Goal: Task Accomplishment & Management: Manage account settings

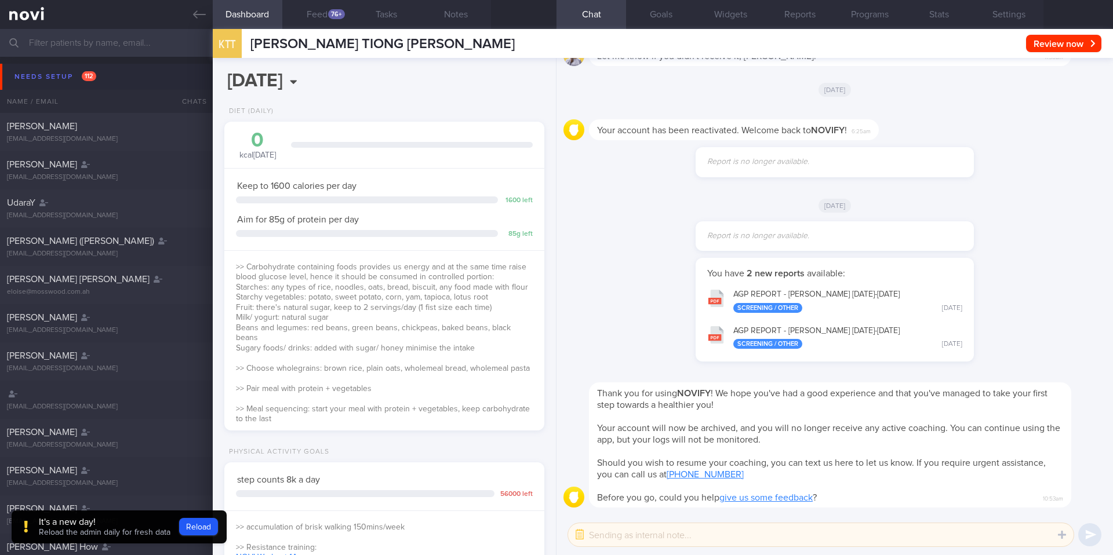
select select "9"
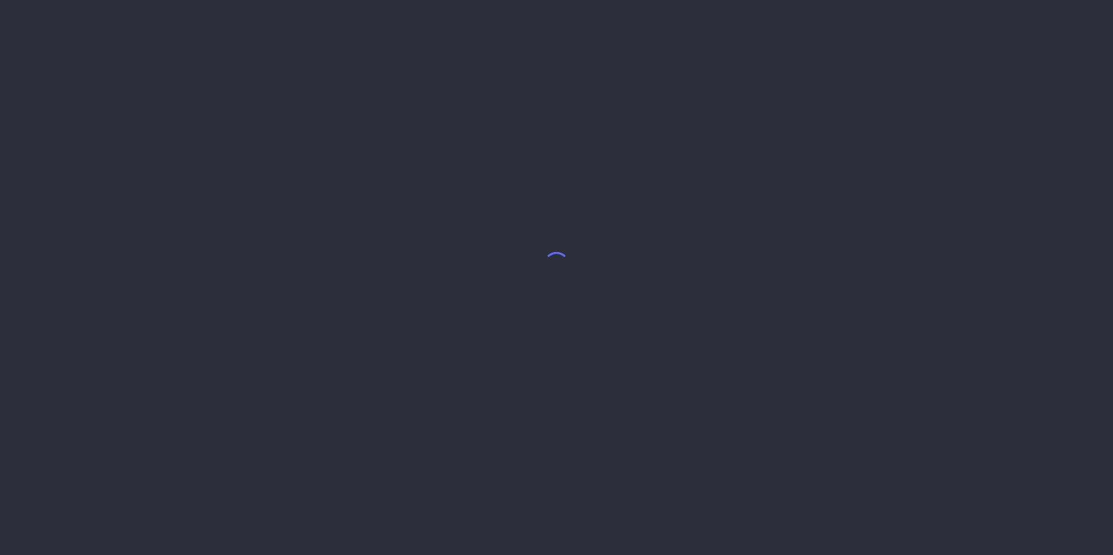
select select "9"
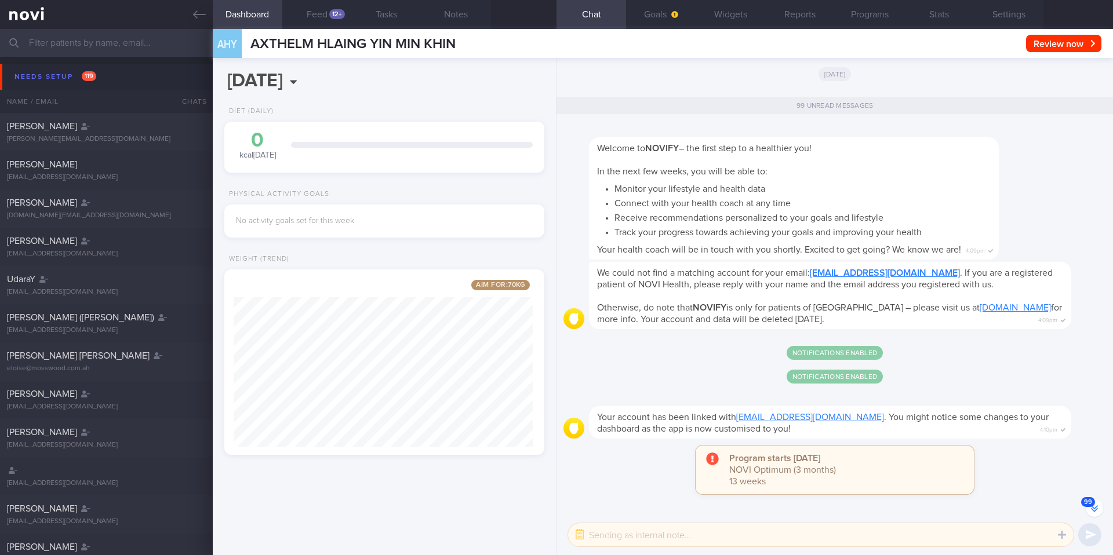
scroll to position [-556, 0]
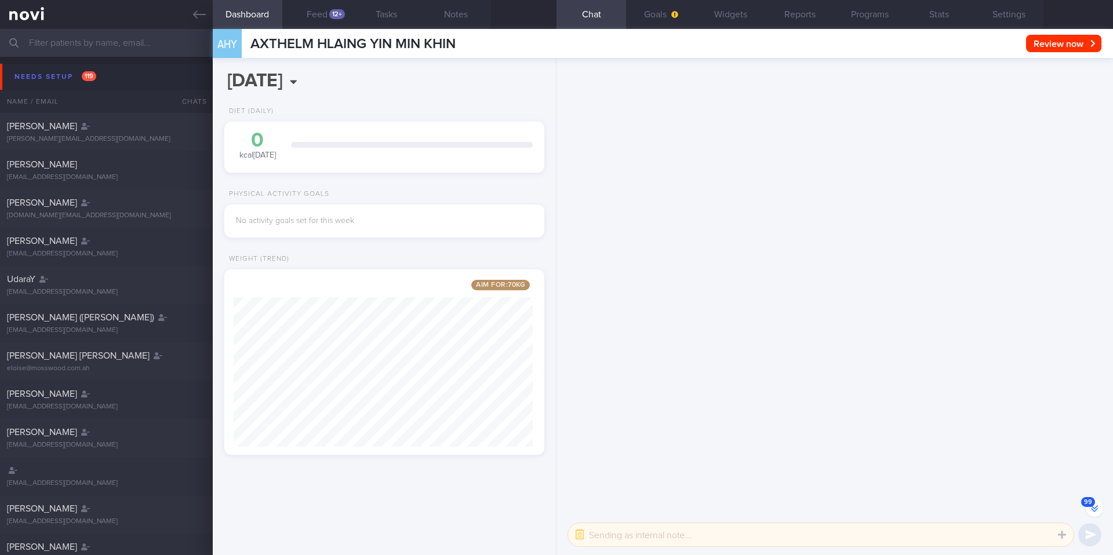
click at [1094, 510] on button "99" at bounding box center [1094, 508] width 17 height 17
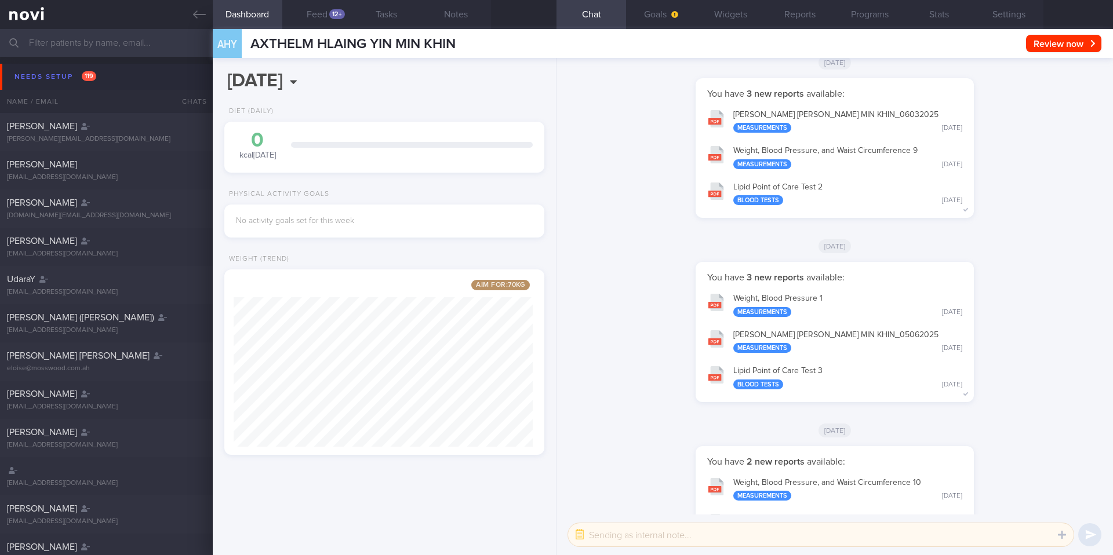
scroll to position [0, 0]
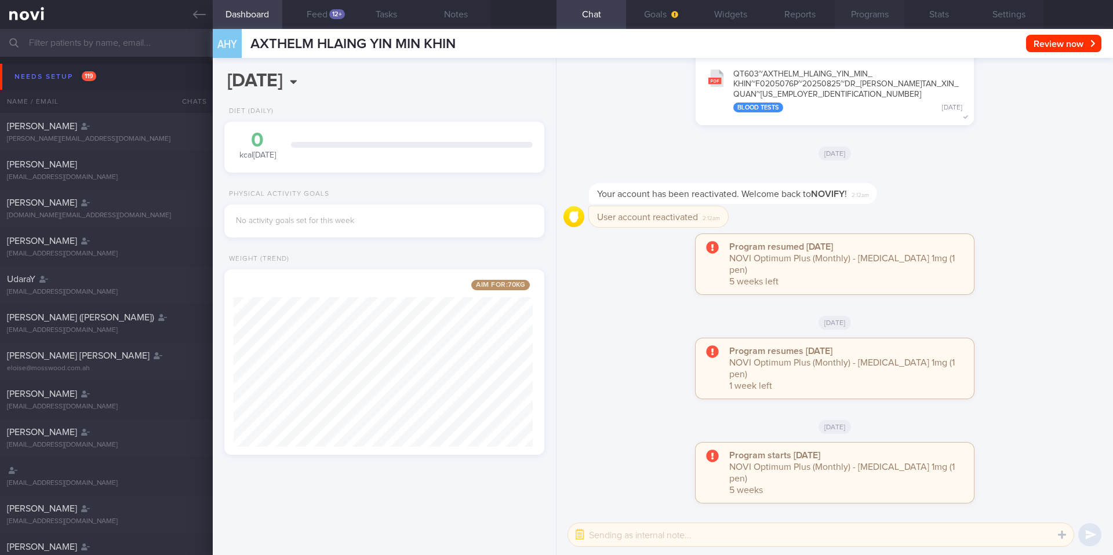
click at [854, 14] on button "Programs" at bounding box center [870, 14] width 70 height 29
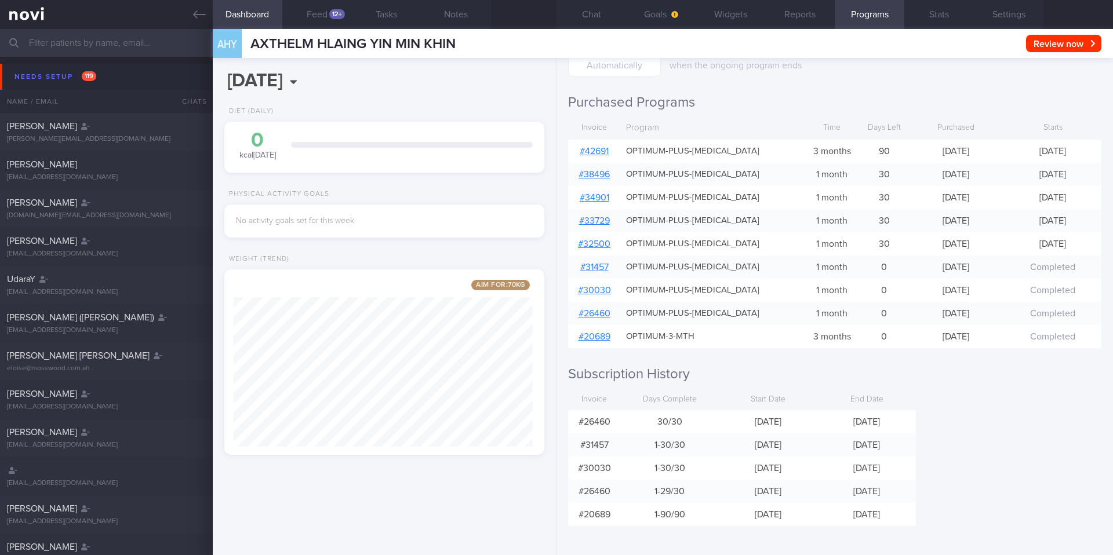
scroll to position [83, 0]
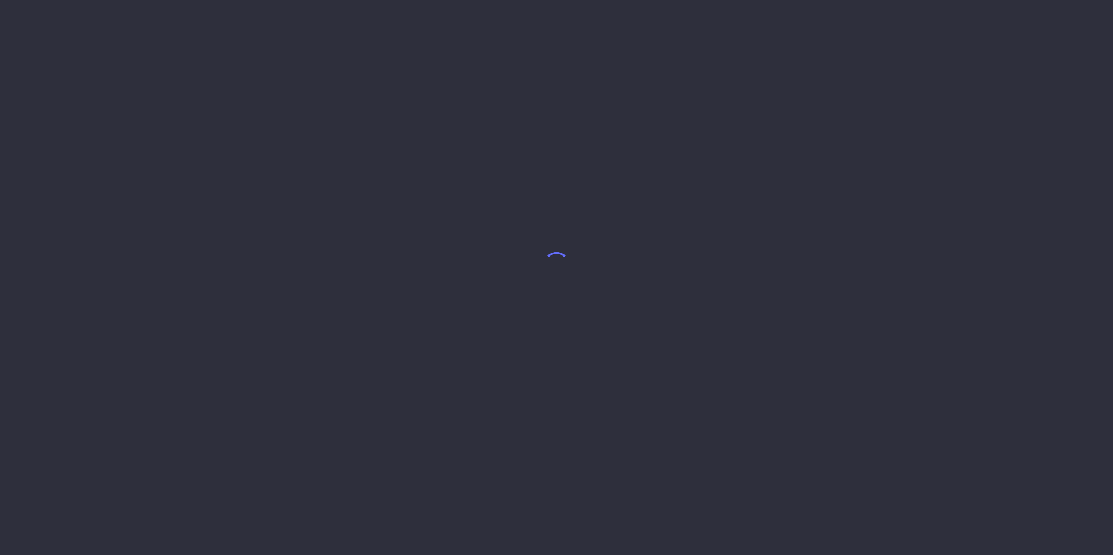
select select "9"
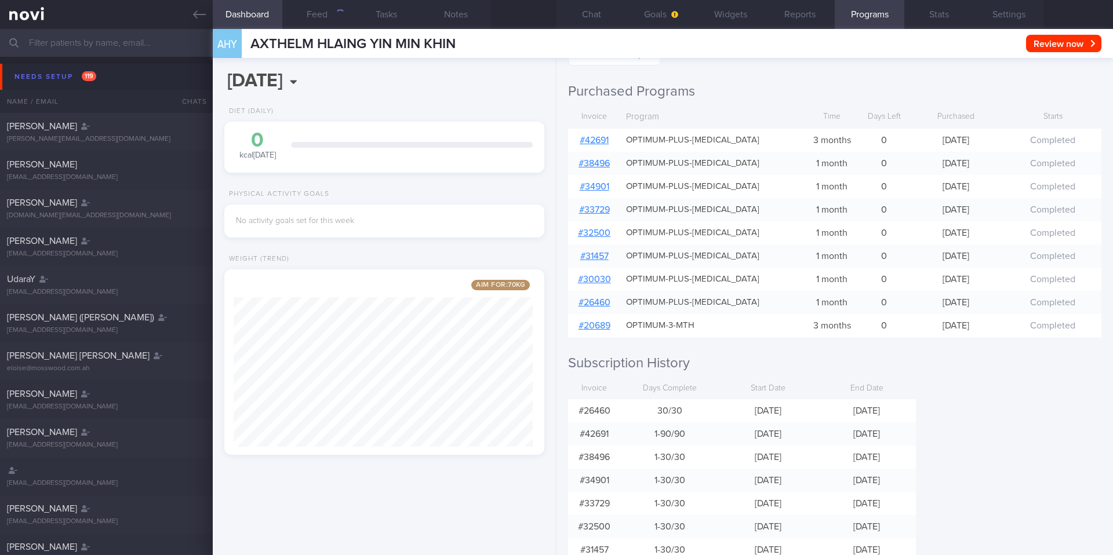
scroll to position [153, 0]
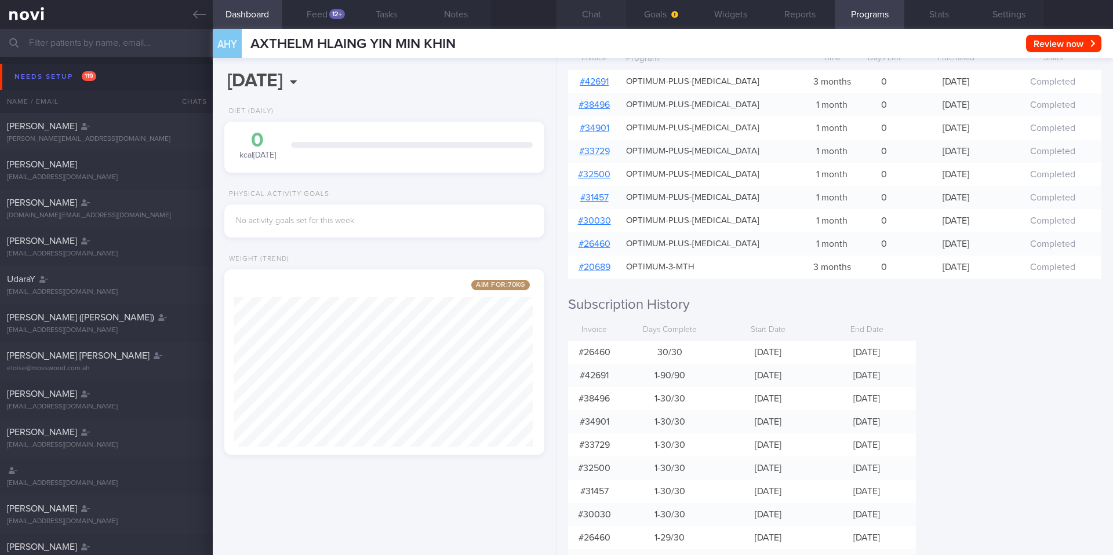
click at [610, 18] on button "Chat" at bounding box center [591, 14] width 70 height 29
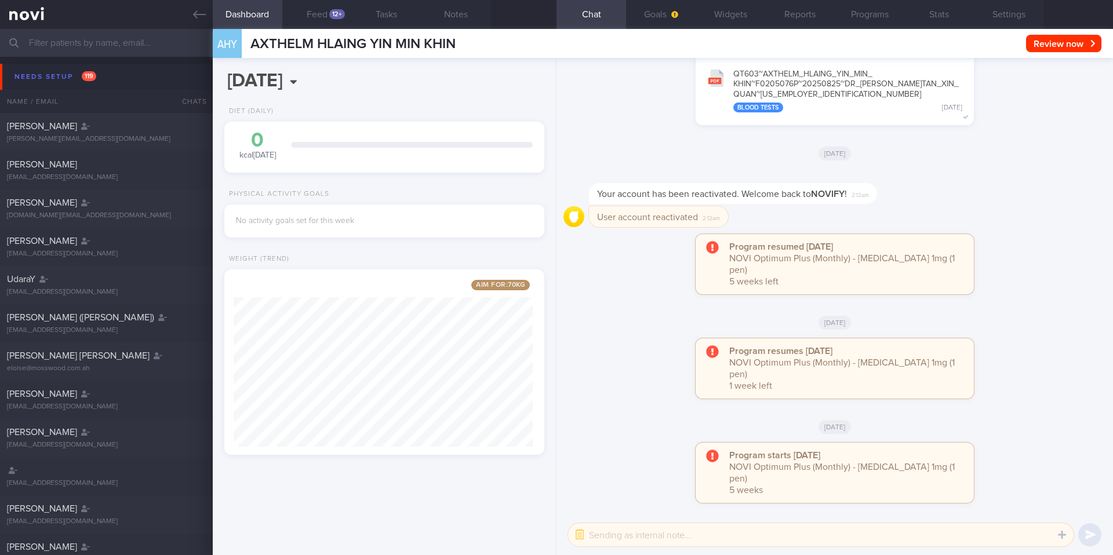
scroll to position [1, 0]
drag, startPoint x: 820, startPoint y: 16, endPoint x: 852, endPoint y: 16, distance: 31.9
click at [820, 16] on button "Reports" at bounding box center [800, 14] width 70 height 29
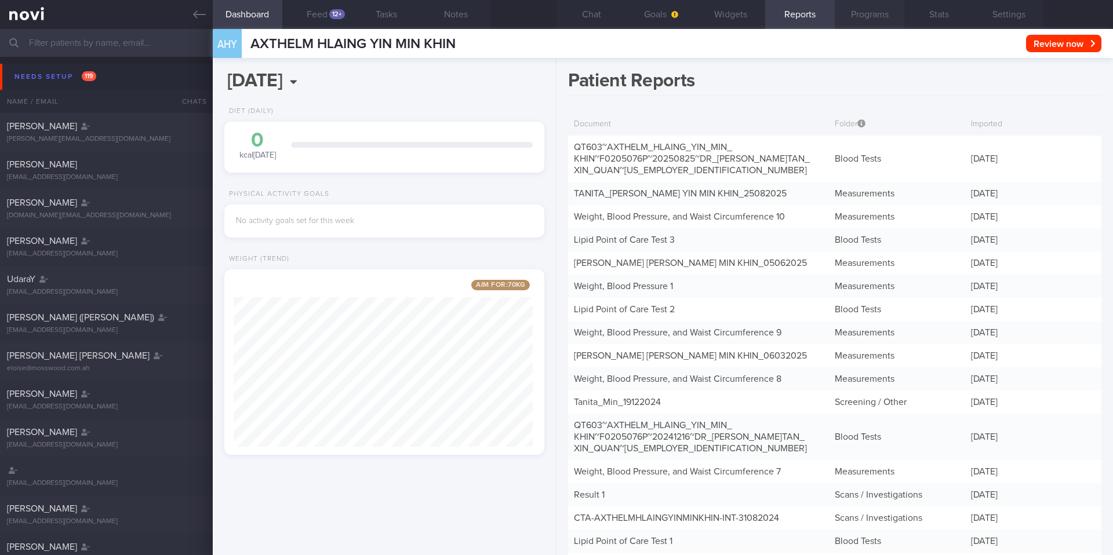
click at [853, 15] on button "Programs" at bounding box center [870, 14] width 70 height 29
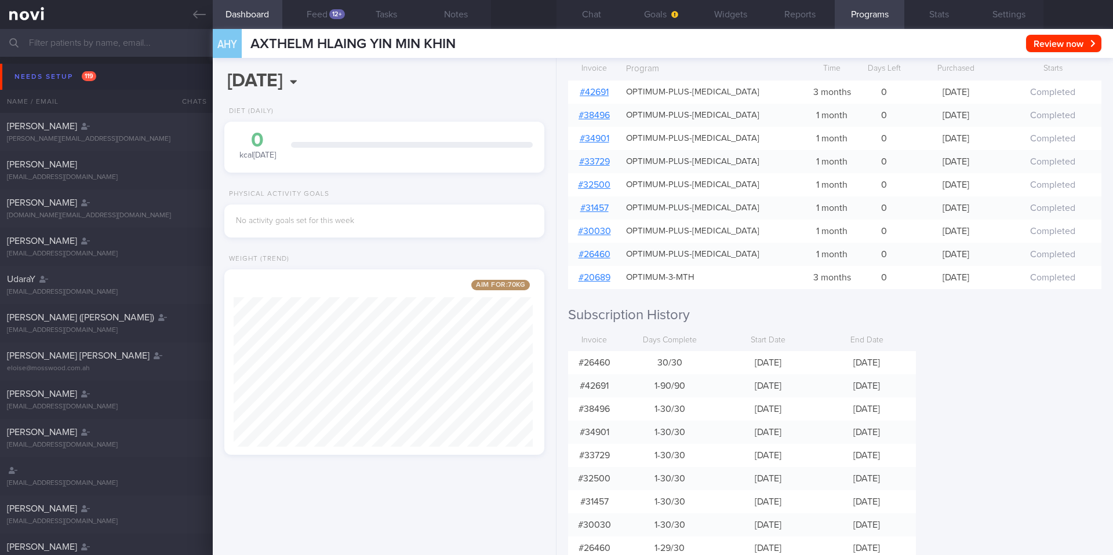
scroll to position [146, 0]
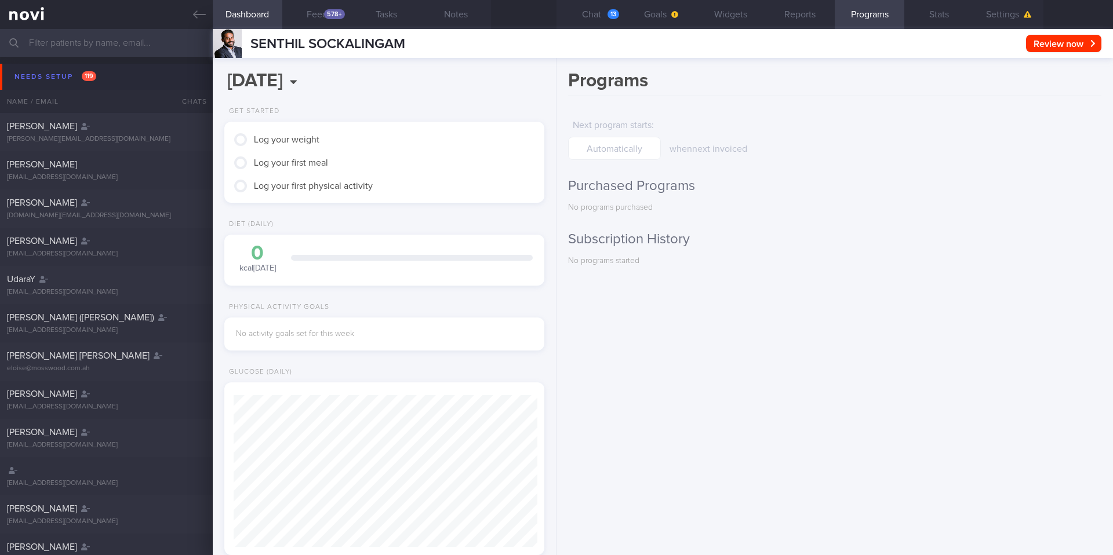
scroll to position [152, 304]
click at [807, 14] on button "Reports" at bounding box center [800, 14] width 70 height 29
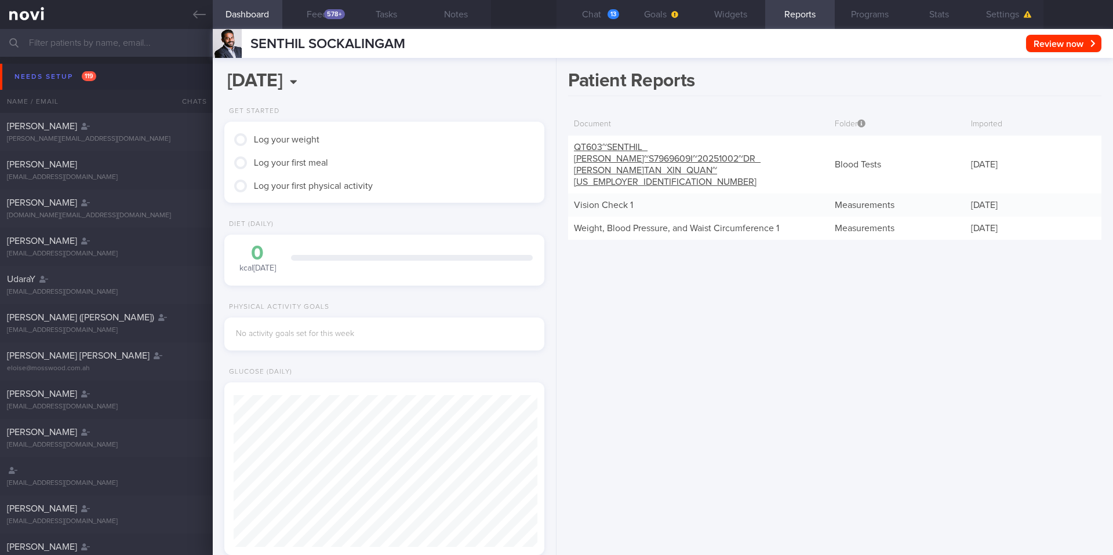
click at [707, 158] on link "QT603~SENTHIL_ SOCKALINGAM~S7969609I~20251002~DR_ KYLE_ TAN_ XIN_ QUAN~25-22816…" at bounding box center [667, 165] width 187 height 44
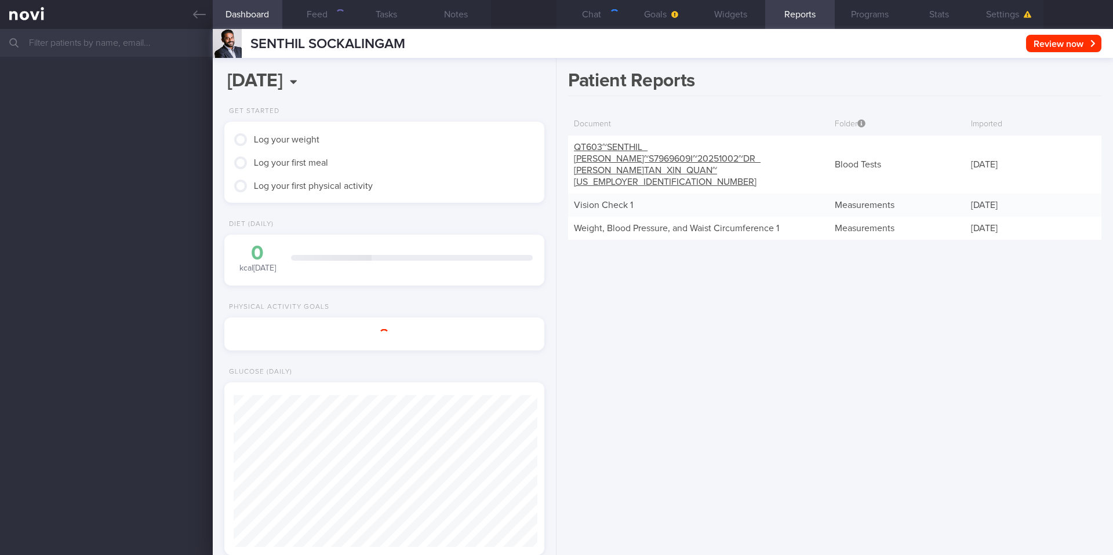
scroll to position [152, 304]
click at [631, 158] on link "QT603~SENTHIL_ [PERSON_NAME]~S7969609I~20251002~DR_ [PERSON_NAME] XIN_ QUAN~[US…" at bounding box center [667, 165] width 187 height 44
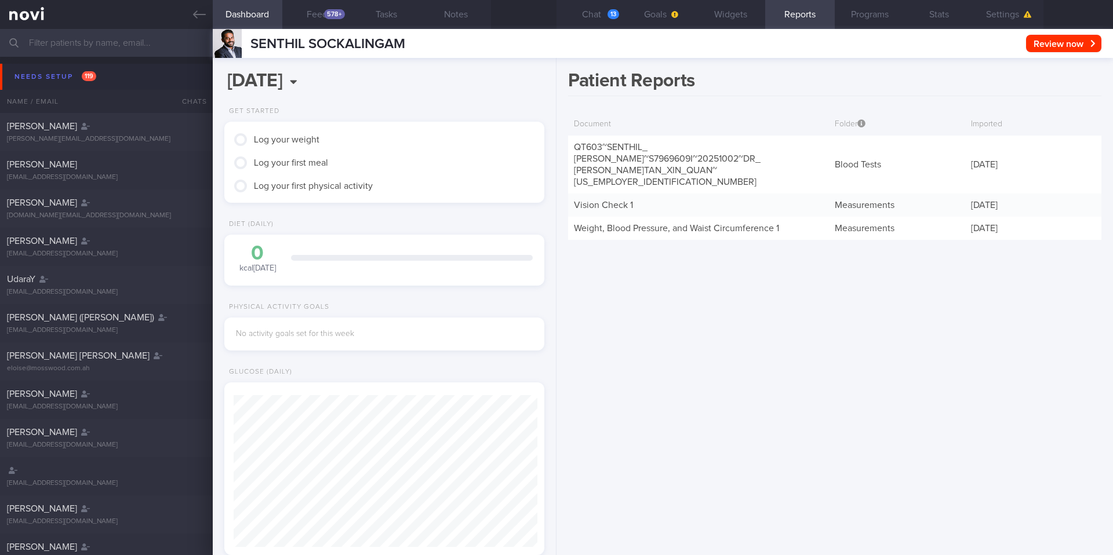
scroll to position [150, 300]
click at [649, 167] on link "QT603~SENTHIL_ [PERSON_NAME]~S7969609I~20251002~DR_ [PERSON_NAME] XIN_ QUAN~[US…" at bounding box center [667, 165] width 187 height 44
click at [607, 152] on div "QT603~SENTHIL_ SOCKALINGAM~S7969609I~20251002~DR_ KYLE_ TAN_ XIN_ QUAN~25-22816…" at bounding box center [698, 165] width 261 height 58
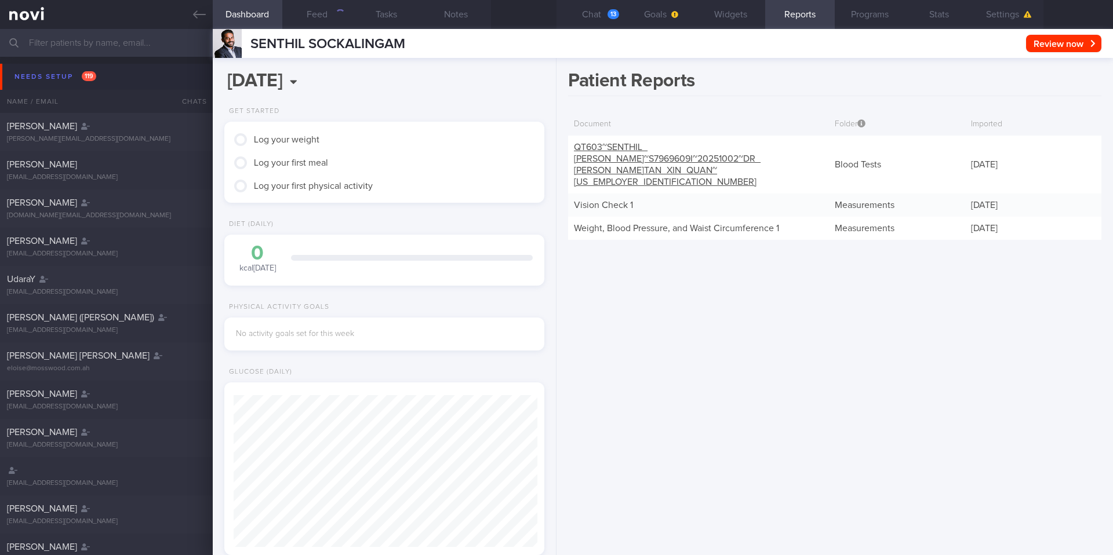
click at [607, 158] on link "QT603~SENTHIL_ SOCKALINGAM~S7969609I~20251002~DR_ KYLE_ TAN_ XIN_ QUAN~25-22816…" at bounding box center [667, 165] width 187 height 44
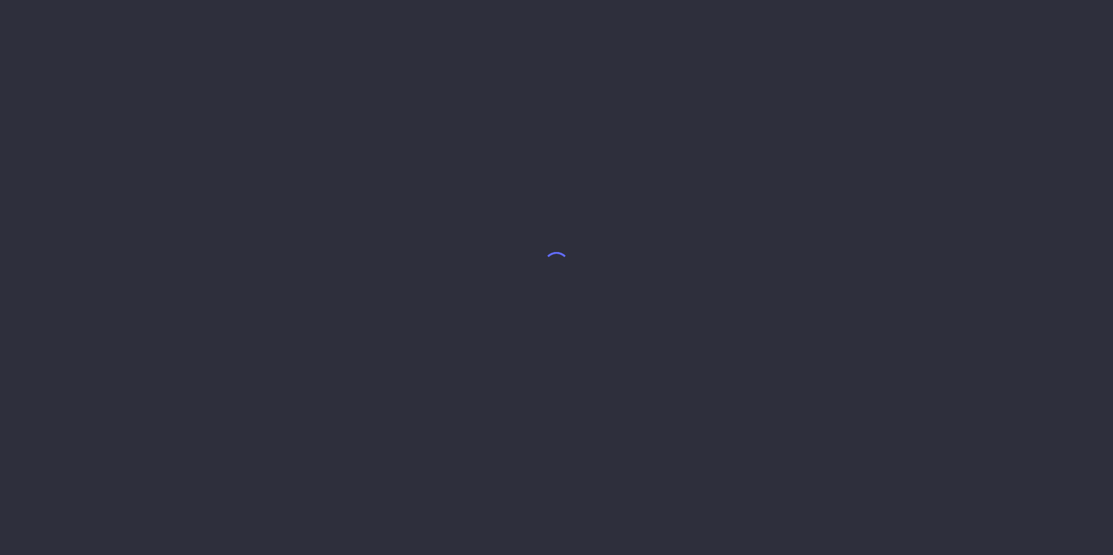
select select "9"
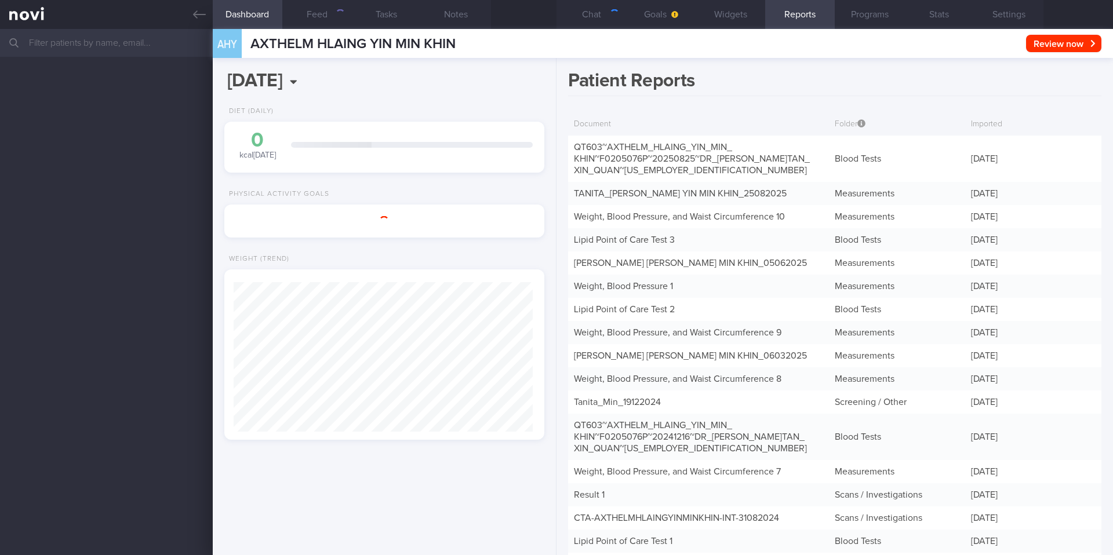
scroll to position [166, 300]
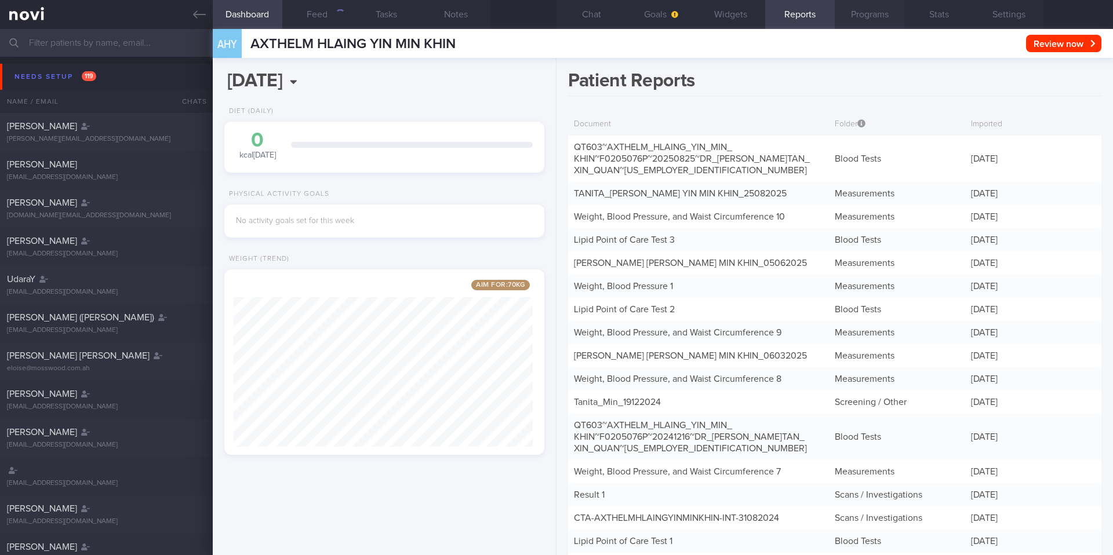
click at [872, 16] on button "Programs" at bounding box center [870, 14] width 70 height 29
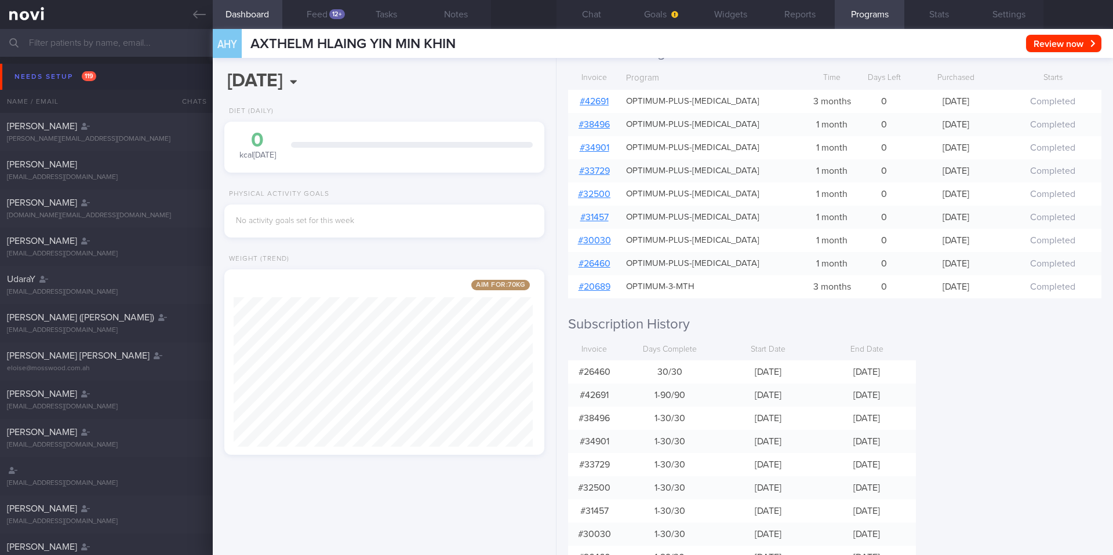
scroll to position [122, 0]
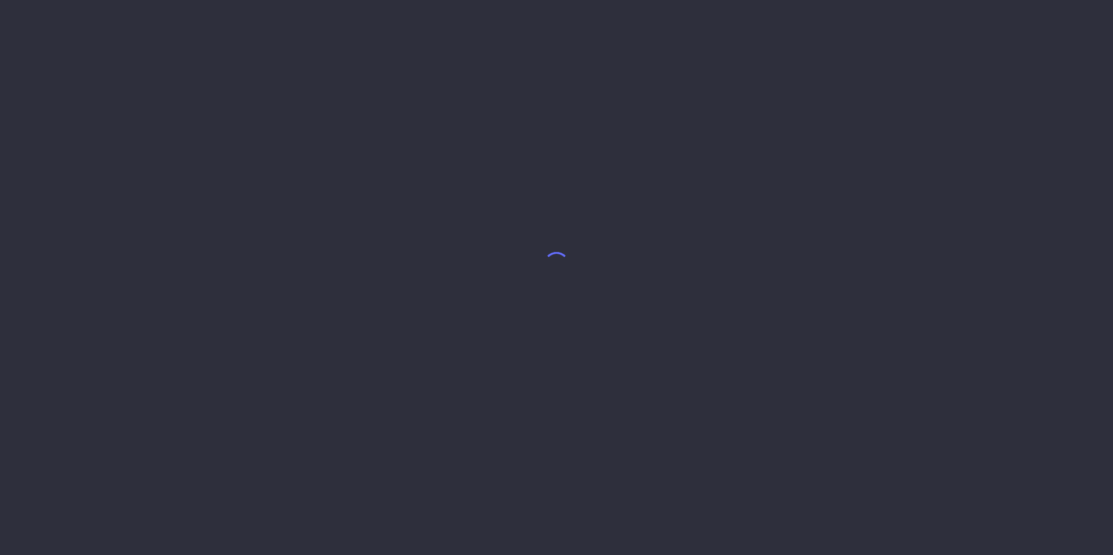
select select "9"
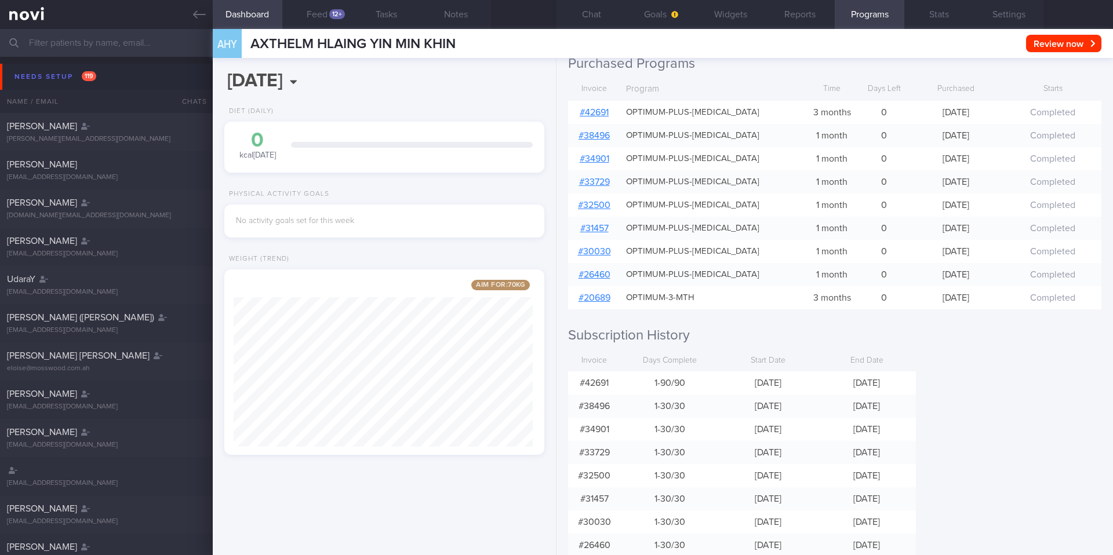
scroll to position [122, 0]
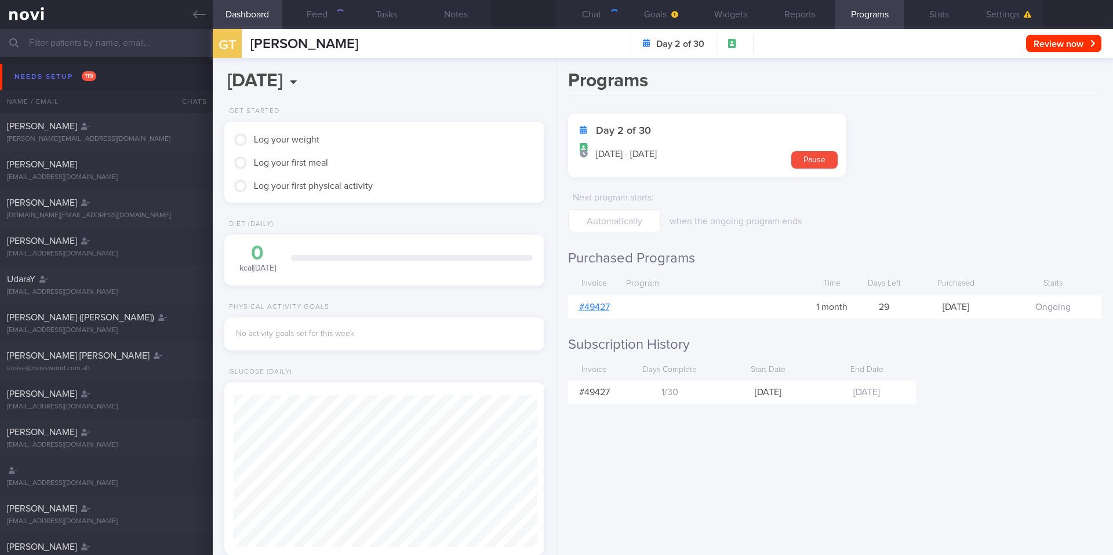
scroll to position [152, 304]
click at [811, 163] on button "Pause" at bounding box center [814, 159] width 46 height 17
click at [816, 192] on div "Pause Until" at bounding box center [764, 209] width 188 height 46
click at [815, 159] on button "Cancel" at bounding box center [814, 159] width 46 height 17
click at [809, 162] on button "Pause" at bounding box center [814, 159] width 46 height 17
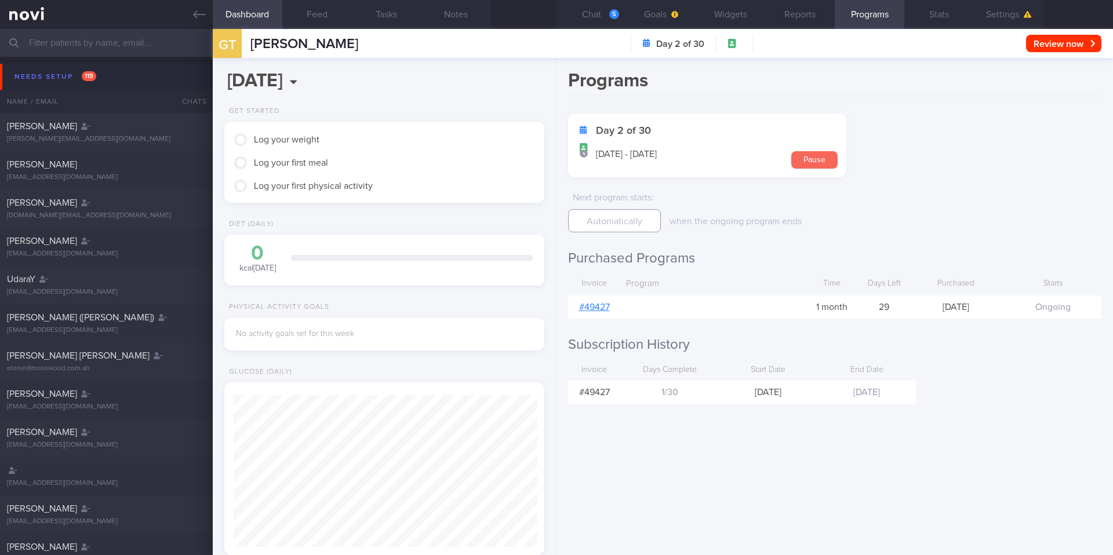
select select "9"
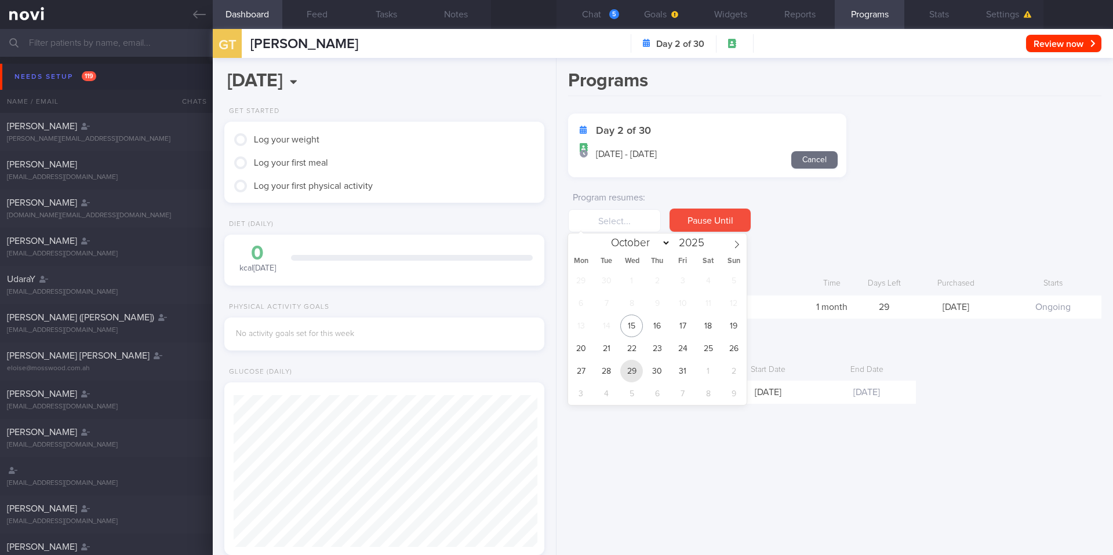
click at [631, 373] on span "29" at bounding box center [631, 371] width 23 height 23
type input "[DATE]"
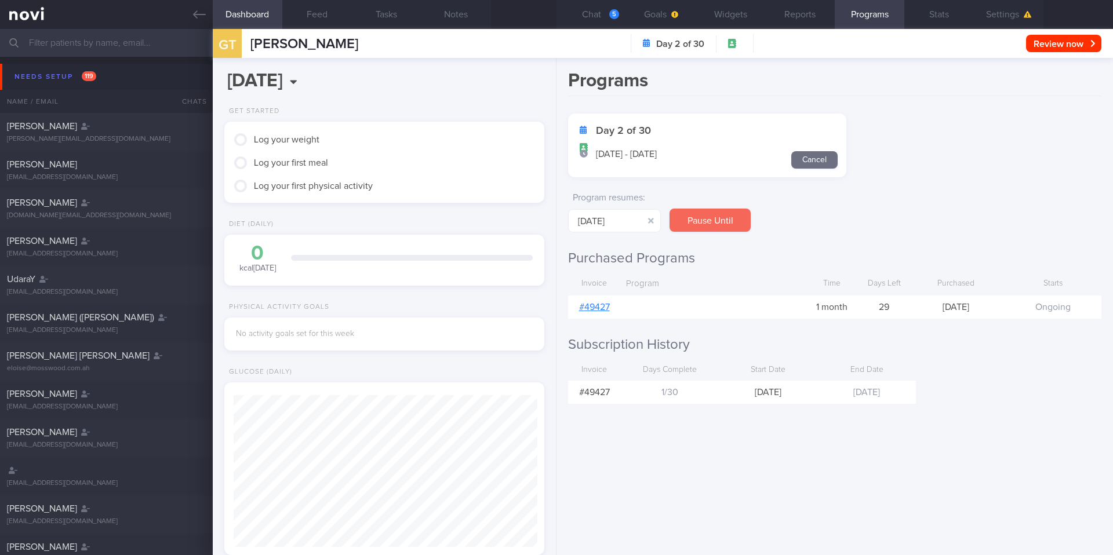
click at [712, 219] on button "Pause Until" at bounding box center [710, 220] width 81 height 23
